Goal: Task Accomplishment & Management: Manage account settings

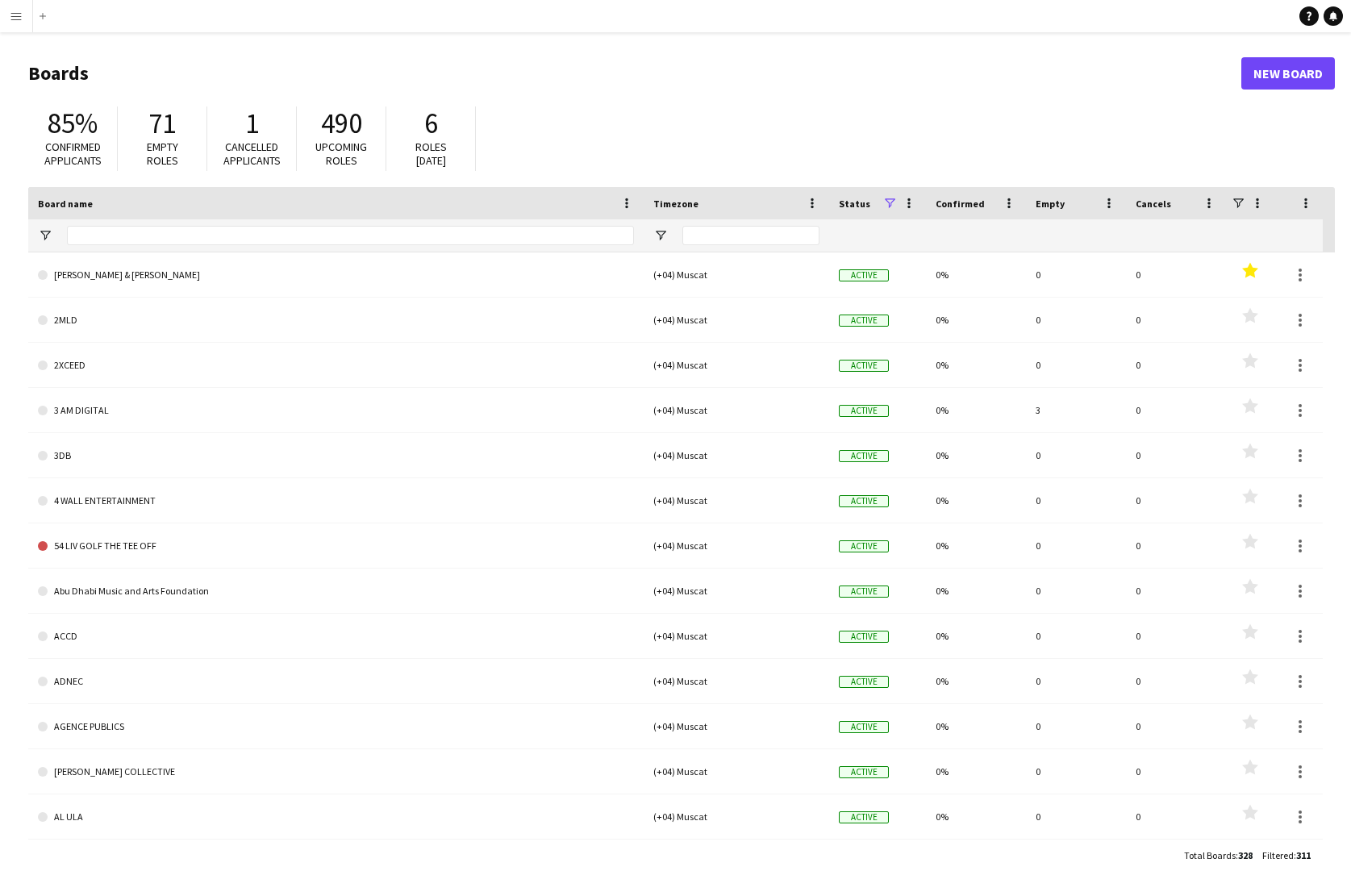
click at [15, 19] on app-icon "Menu" at bounding box center [16, 16] width 13 height 13
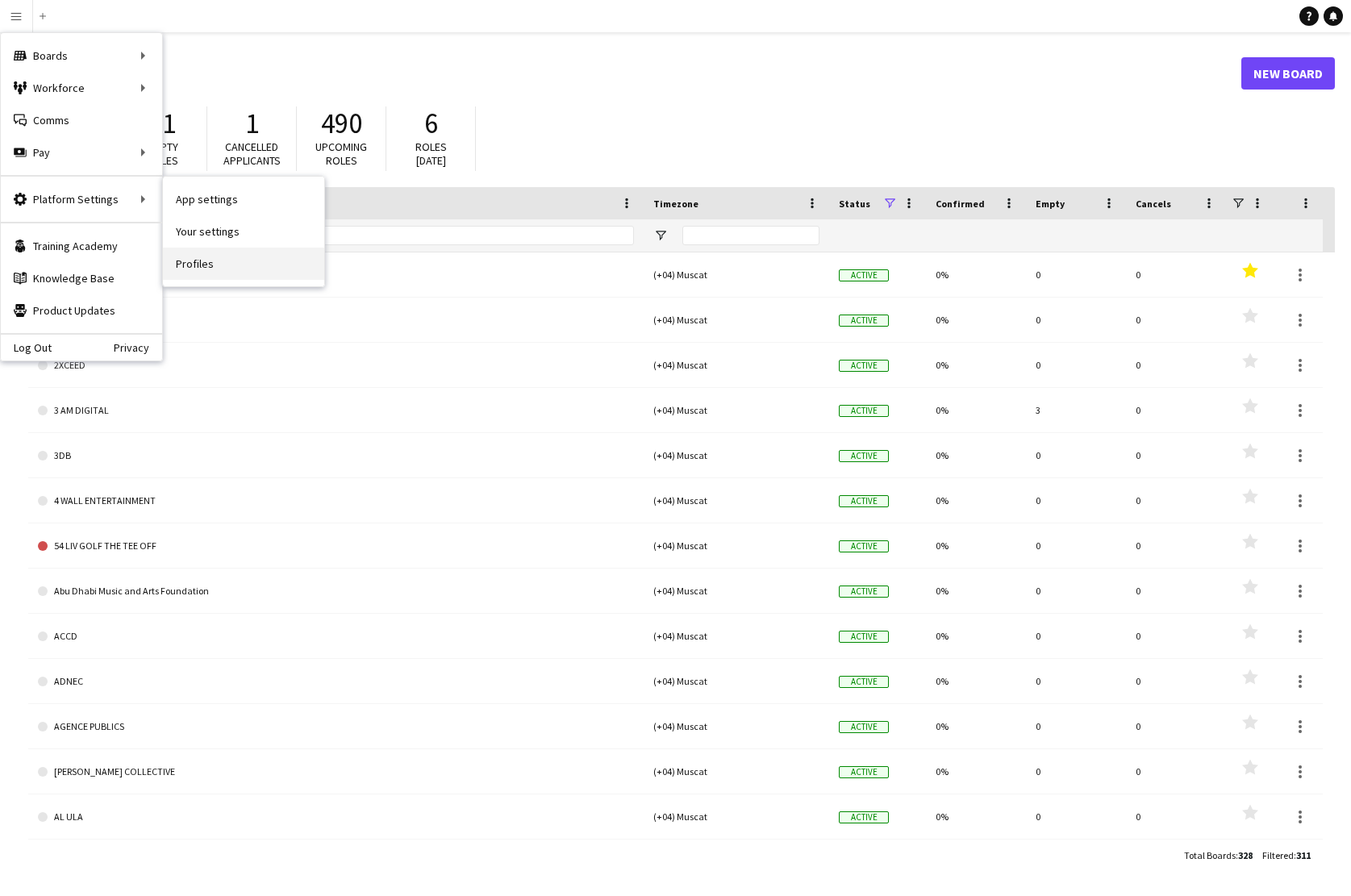
click at [201, 262] on link "Profiles" at bounding box center [244, 264] width 162 height 32
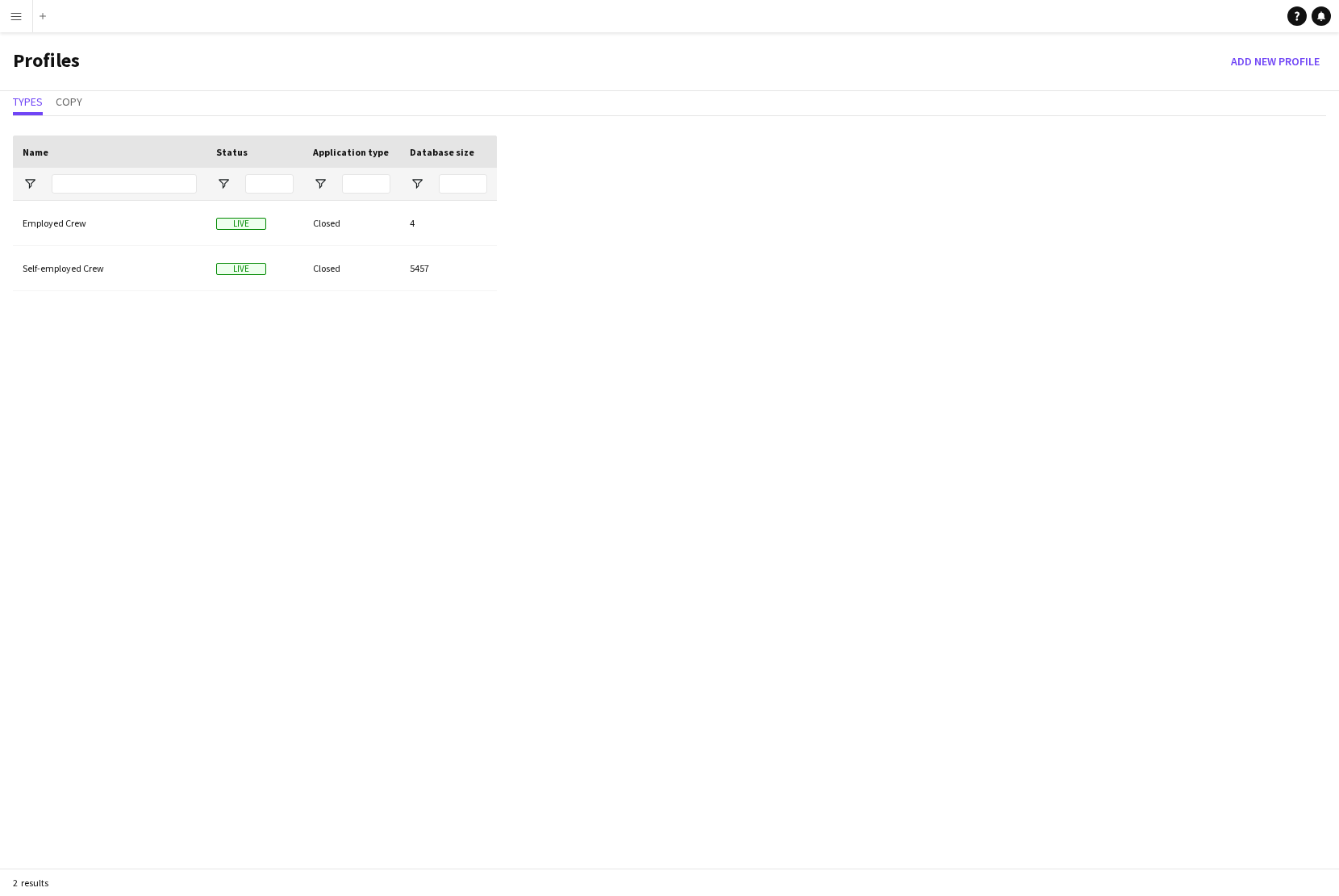
click at [16, 19] on app-icon "Menu" at bounding box center [16, 16] width 13 height 13
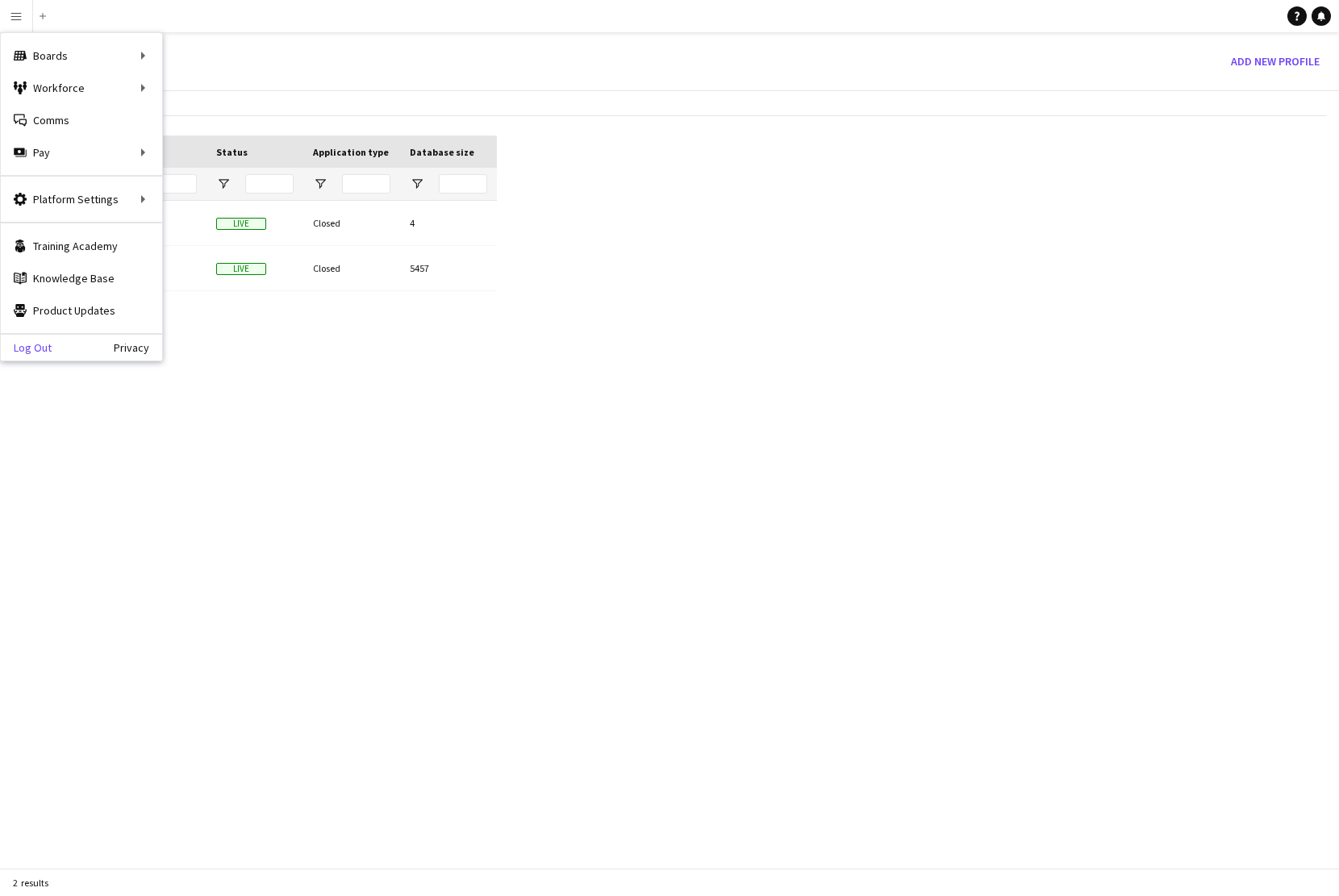
click at [38, 345] on link "Log Out" at bounding box center [26, 347] width 51 height 13
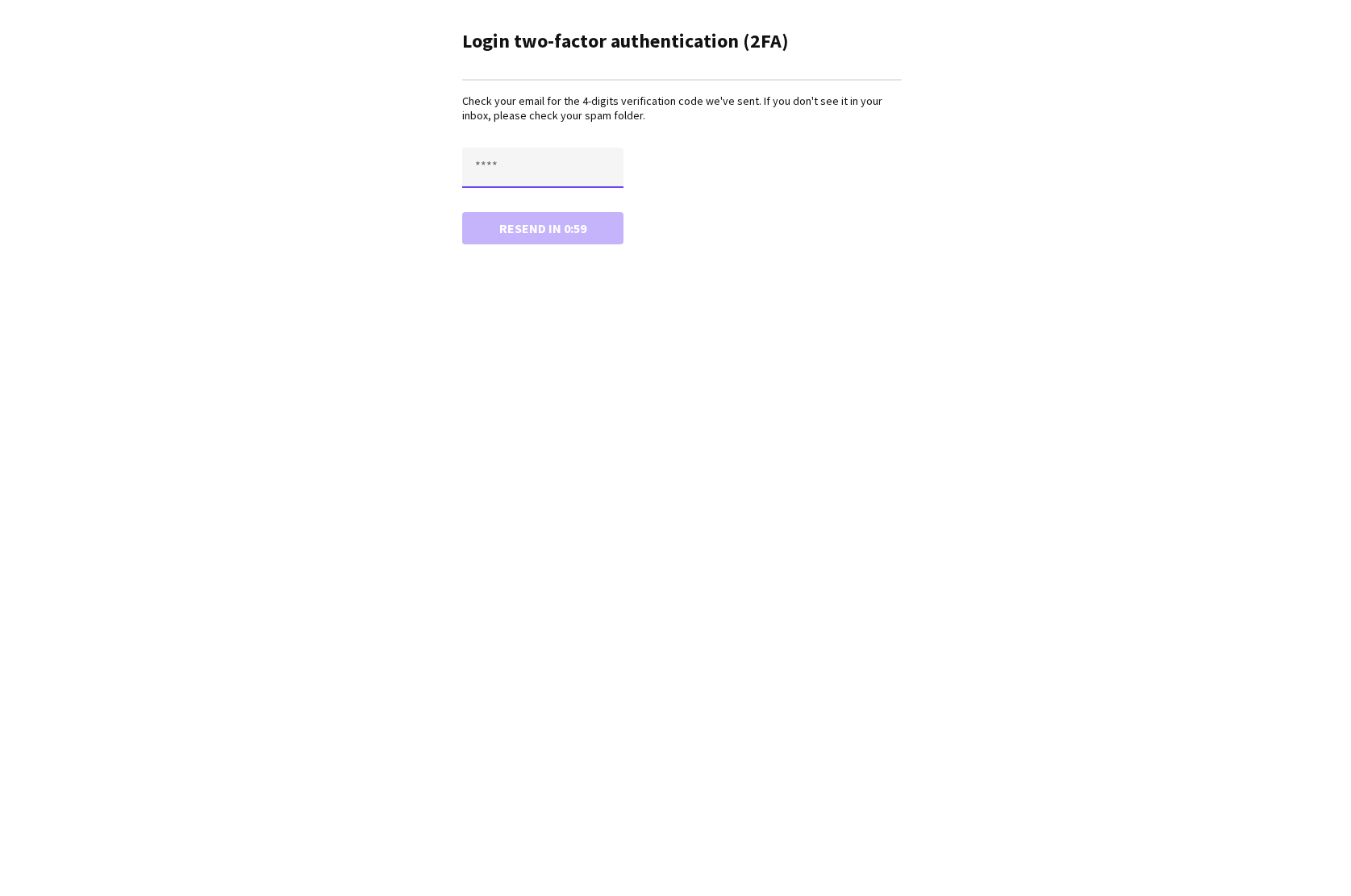
click at [501, 165] on input "text" at bounding box center [543, 168] width 162 height 40
type input "****"
click at [560, 225] on button "Confirm" at bounding box center [543, 228] width 162 height 32
